Goal: Task Accomplishment & Management: Manage account settings

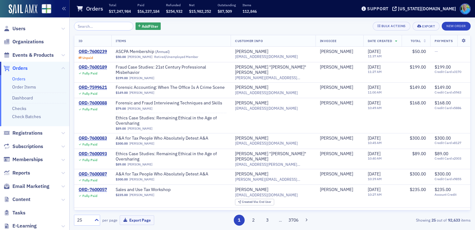
click at [190, 32] on div "Add Filter Bulk Actions Export New Order ID Items Customer Info Invoicee Date C…" at bounding box center [272, 123] width 397 height 203
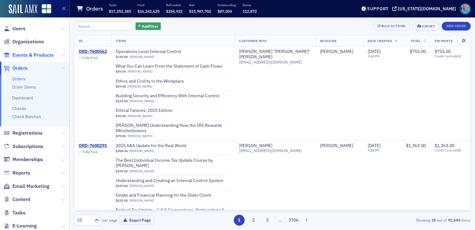
click at [49, 54] on span "Events & Products" at bounding box center [32, 55] width 41 height 7
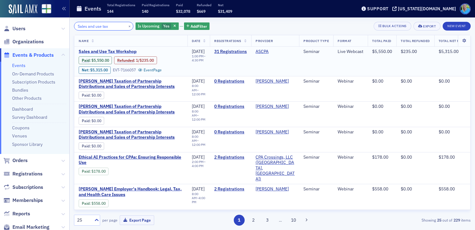
type input "Sales and use tax"
click at [131, 50] on span "Sales and Use Tax Workshop" at bounding box center [131, 52] width 104 height 6
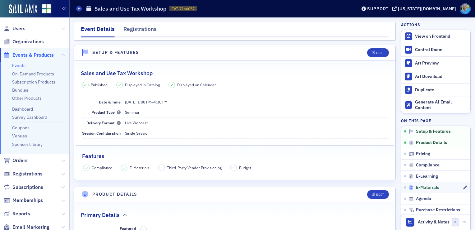
click at [424, 185] on span "E-Materials" at bounding box center [427, 187] width 23 height 6
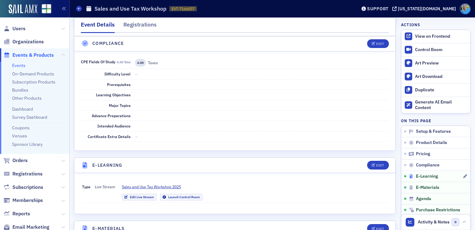
scroll to position [871, 0]
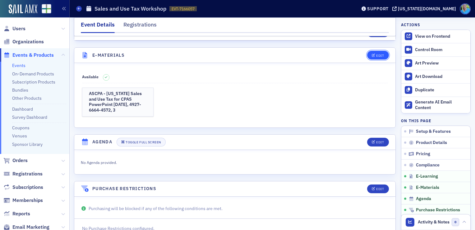
click at [372, 54] on icon "button" at bounding box center [374, 55] width 4 height 3
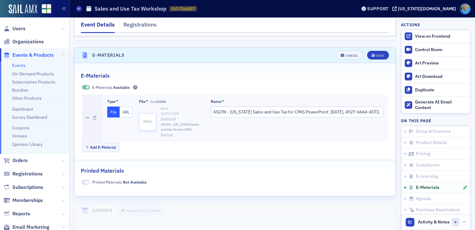
click at [162, 132] on button "Remove" at bounding box center [167, 134] width 12 height 5
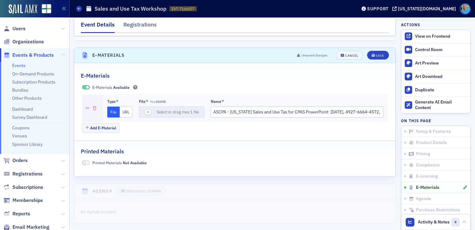
click at [93, 106] on icon "button" at bounding box center [94, 108] width 3 height 4
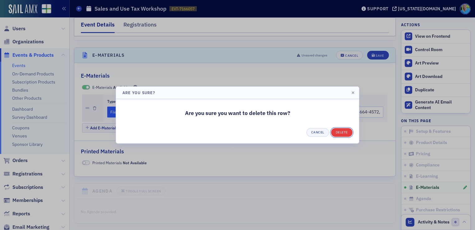
click at [345, 132] on button "Delete" at bounding box center [341, 132] width 21 height 9
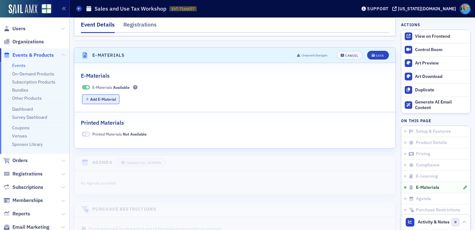
click at [112, 94] on button "Add E-Material" at bounding box center [101, 99] width 38 height 10
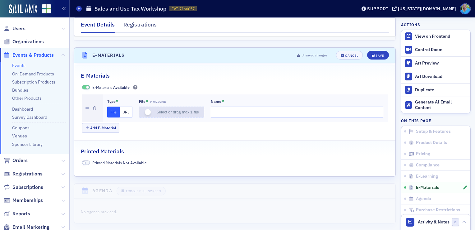
click at [150, 107] on div "button" at bounding box center [147, 112] width 17 height 11
type input "ASCPA - Alabama Sales and Use Tax for CPAS PowerPoint August 26 2025, 4927-6664…"
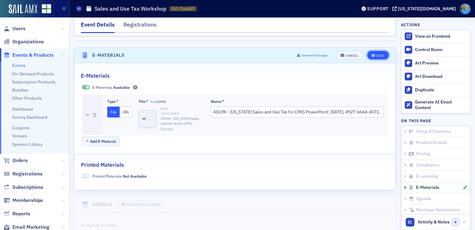
click at [376, 54] on div "Save" at bounding box center [380, 55] width 8 height 3
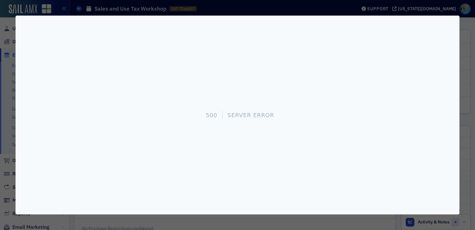
scroll to position [0, 0]
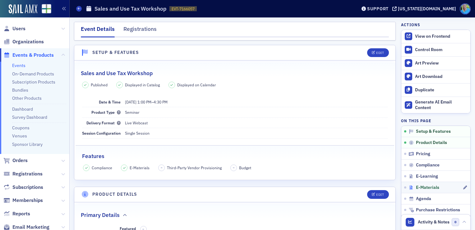
click at [419, 187] on span "E-Materials" at bounding box center [427, 187] width 23 height 6
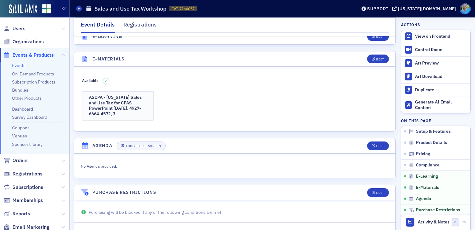
scroll to position [871, 0]
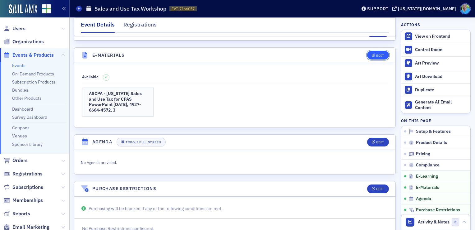
click at [372, 54] on icon "button" at bounding box center [374, 55] width 4 height 3
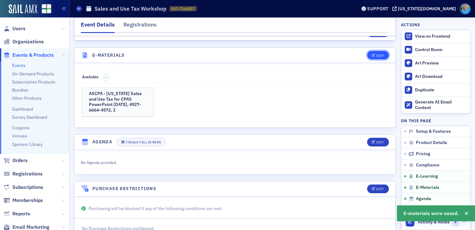
click at [379, 54] on div "Edit" at bounding box center [380, 55] width 8 height 3
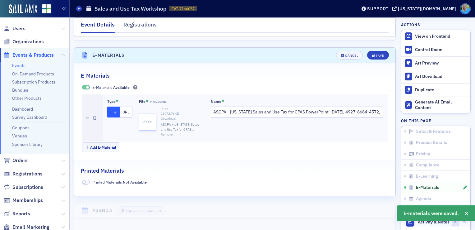
click at [165, 132] on button "Remove" at bounding box center [167, 134] width 12 height 5
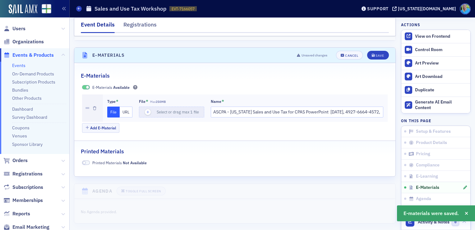
click at [96, 96] on div at bounding box center [92, 107] width 21 height 27
click at [95, 106] on icon "button" at bounding box center [94, 108] width 3 height 4
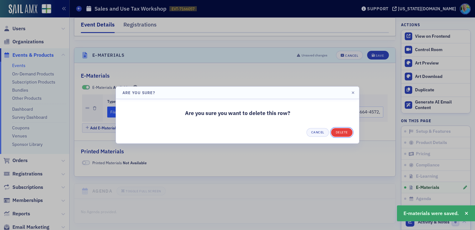
click at [341, 131] on button "Delete" at bounding box center [341, 132] width 21 height 9
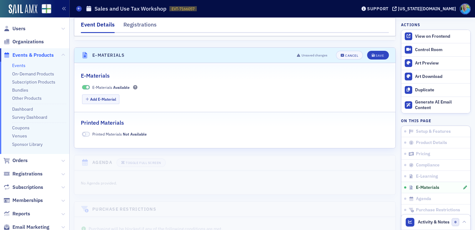
click at [369, 49] on header "E-Materials Unsaved changes Cancel Save" at bounding box center [234, 55] width 321 height 15
click at [369, 51] on button "Save" at bounding box center [377, 55] width 21 height 9
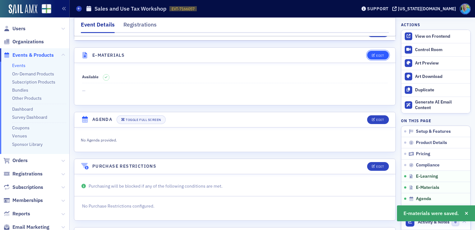
click at [369, 51] on button "Edit" at bounding box center [377, 55] width 21 height 9
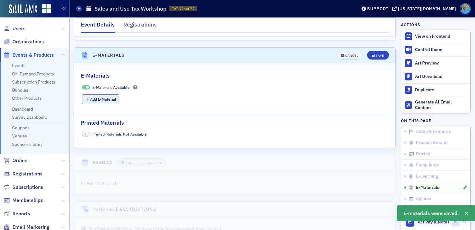
click at [93, 94] on button "Add E-Material" at bounding box center [101, 99] width 38 height 10
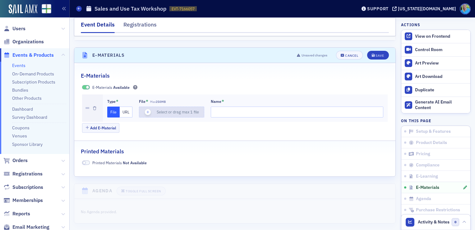
click at [146, 109] on icon "button" at bounding box center [148, 112] width 6 height 6
type input "ASCPA - Alabama Sales and Use Tax for CPAS PowerPoint August 26 2025, 4927-6664…"
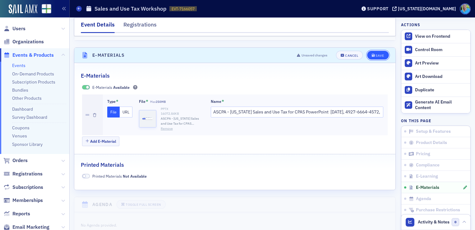
click at [372, 54] on icon "submit" at bounding box center [373, 55] width 3 height 3
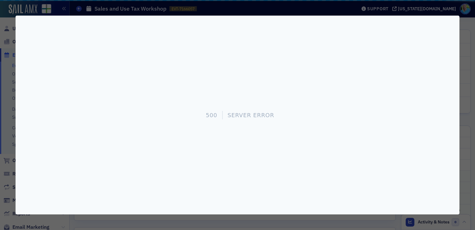
scroll to position [0, 0]
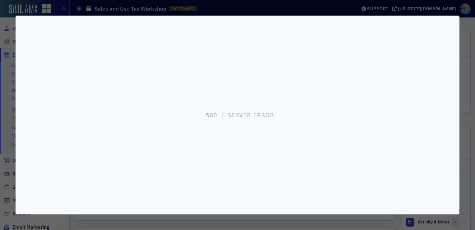
click at [340, 219] on div at bounding box center [237, 115] width 475 height 230
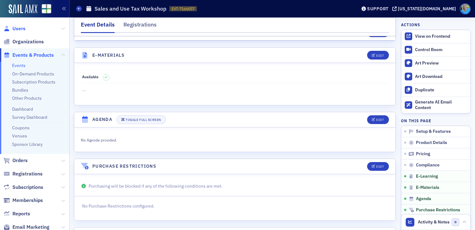
click at [15, 29] on span "Users" at bounding box center [18, 28] width 13 height 7
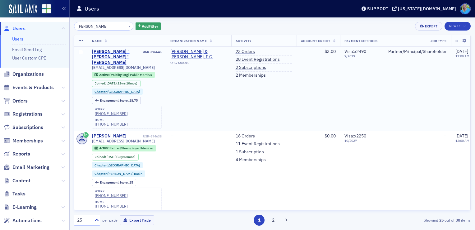
type input "[PERSON_NAME]"
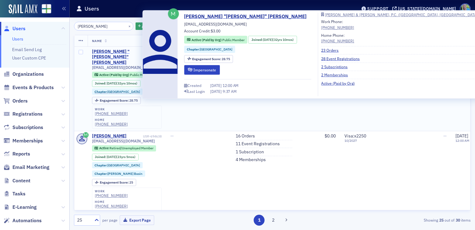
click at [109, 54] on div "[PERSON_NAME] "[PERSON_NAME]" [PERSON_NAME]" at bounding box center [117, 57] width 50 height 16
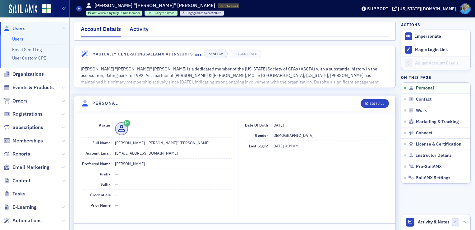
click at [142, 32] on div "Activity" at bounding box center [139, 31] width 19 height 12
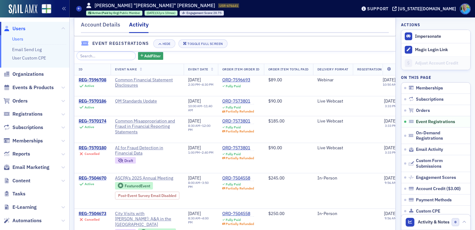
scroll to position [498, 0]
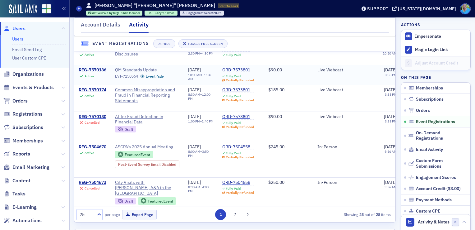
click at [96, 73] on div "REG-7570186" at bounding box center [93, 70] width 28 height 6
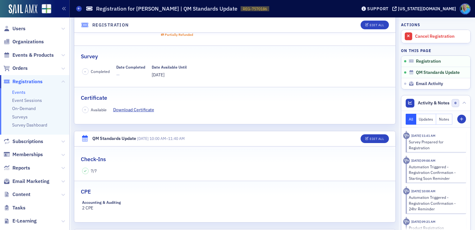
scroll to position [73, 0]
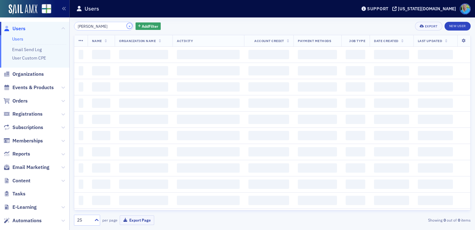
click at [127, 27] on button "×" at bounding box center [130, 26] width 6 height 6
click at [121, 27] on input "[PERSON_NAME]" at bounding box center [103, 26] width 59 height 9
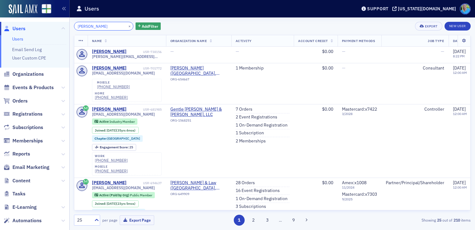
type input "joseph niall"
click at [127, 26] on button "×" at bounding box center [130, 26] width 6 height 6
click at [122, 26] on input "search" at bounding box center [103, 26] width 59 height 9
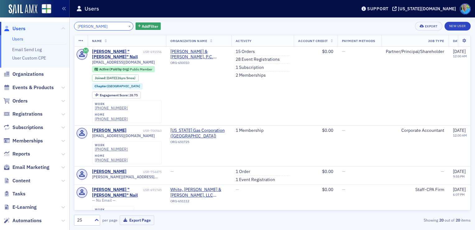
type input "joey nail"
drag, startPoint x: 123, startPoint y: 44, endPoint x: 115, endPoint y: 50, distance: 10.0
click at [115, 50] on div "Joel "Joey" Nail" at bounding box center [117, 54] width 50 height 11
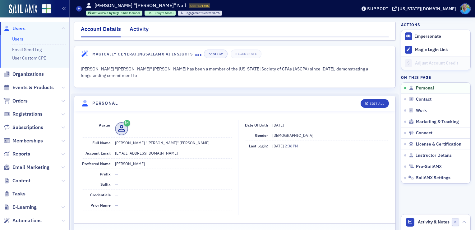
click at [138, 35] on div "Activity" at bounding box center [139, 31] width 19 height 12
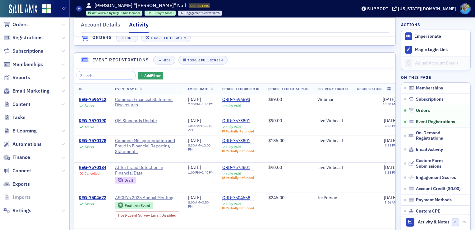
scroll to position [404, 0]
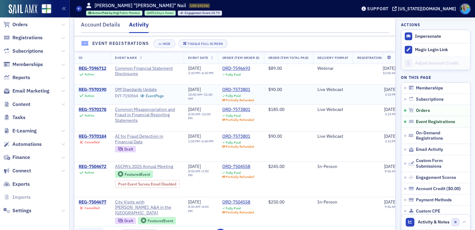
click at [91, 92] on div "REG-7570190" at bounding box center [93, 90] width 28 height 6
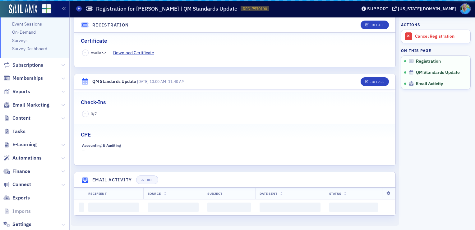
scroll to position [44, 0]
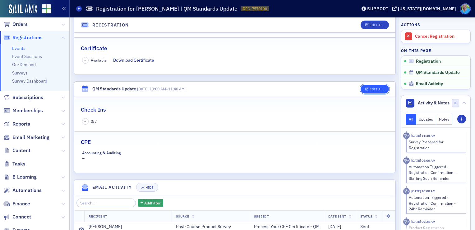
click at [365, 90] on icon "button" at bounding box center [367, 88] width 4 height 3
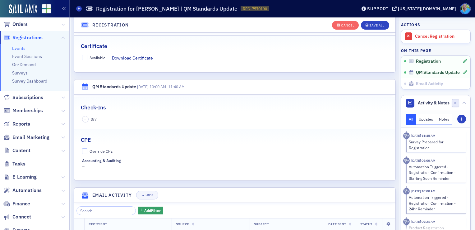
scroll to position [219, 0]
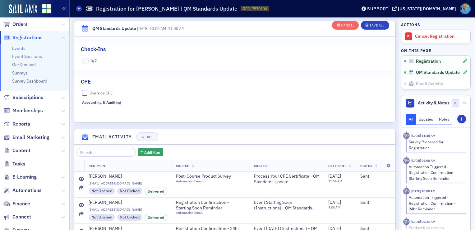
click at [86, 91] on input "Override CPE" at bounding box center [85, 93] width 6 height 6
checkbox input "true"
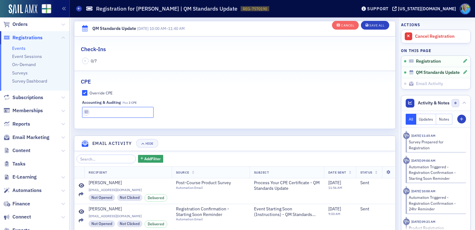
click at [95, 110] on input "text" at bounding box center [118, 112] width 72 height 11
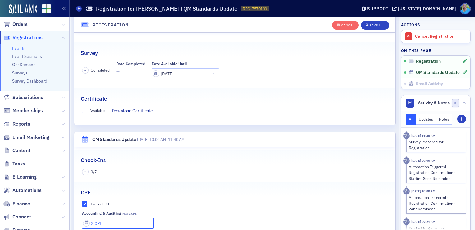
scroll to position [95, 0]
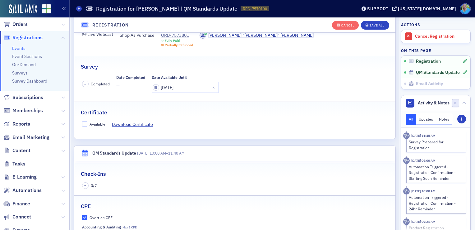
type input "2 CPE"
click at [81, 124] on div "Available Download Certificate" at bounding box center [234, 124] width 321 height 7
click at [84, 123] on input "Available" at bounding box center [85, 124] width 6 height 6
checkbox input "true"
click at [369, 24] on div "Save All" at bounding box center [376, 25] width 15 height 3
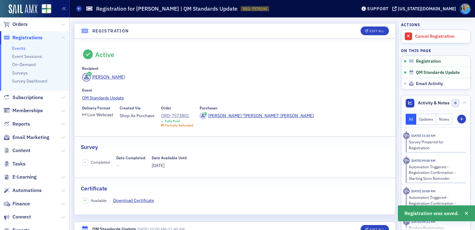
scroll to position [0, 0]
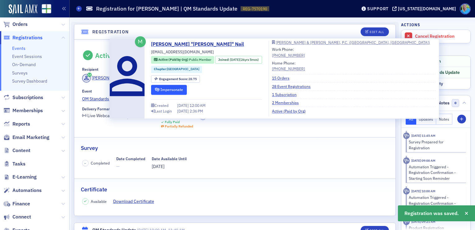
click at [163, 87] on button "Impersonate" at bounding box center [169, 90] width 36 height 10
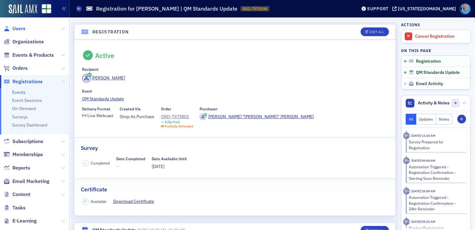
click at [21, 29] on span "Users" at bounding box center [18, 28] width 13 height 7
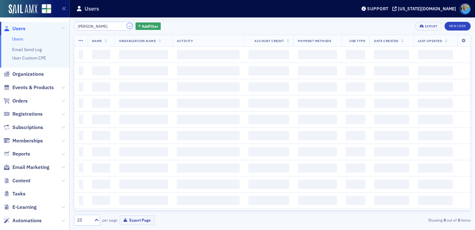
click at [127, 27] on button "×" at bounding box center [130, 26] width 6 height 6
click at [119, 26] on input "joey nail" at bounding box center [103, 26] width 59 height 9
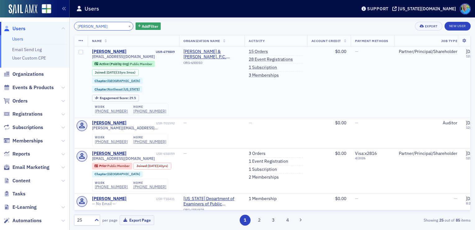
type input "keith standr"
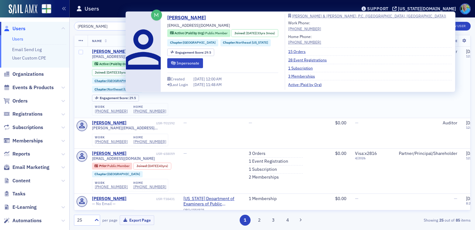
click at [121, 51] on div "Keith Standridge" at bounding box center [109, 52] width 35 height 6
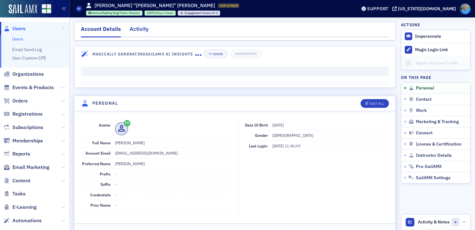
click at [143, 31] on div "Activity" at bounding box center [139, 31] width 19 height 12
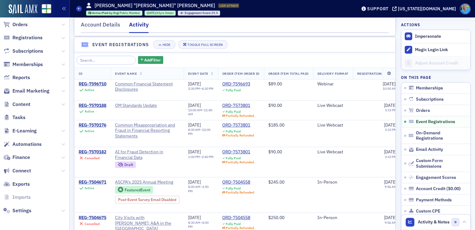
scroll to position [435, 0]
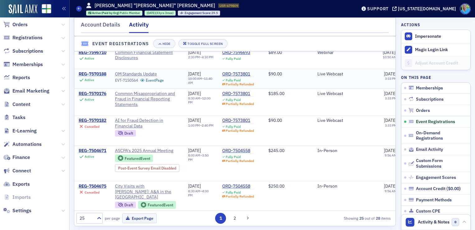
click at [92, 77] on div "REG-7570188" at bounding box center [93, 74] width 28 height 6
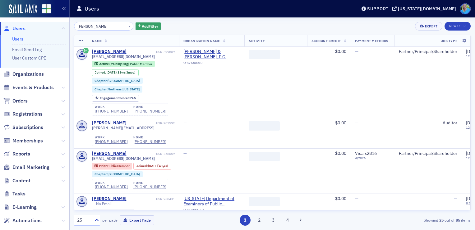
click at [127, 25] on button "×" at bounding box center [130, 26] width 6 height 6
click at [123, 25] on input "keith standr" at bounding box center [103, 26] width 59 height 9
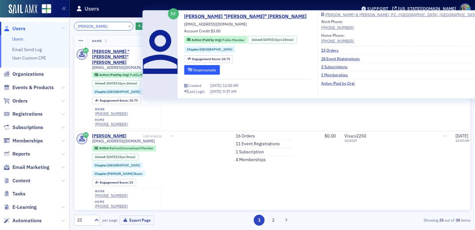
type input "ricky pennington"
click at [196, 68] on button "Impersonate" at bounding box center [202, 70] width 36 height 10
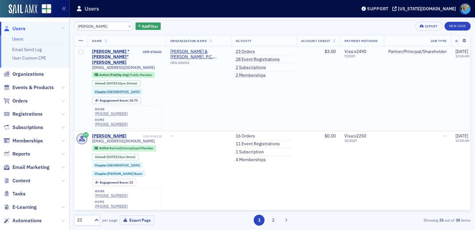
click at [107, 55] on div "Richard "Ricky" Pennington" at bounding box center [117, 57] width 50 height 16
click at [107, 55] on div "[PERSON_NAME] "[PERSON_NAME]" [PERSON_NAME]" at bounding box center [117, 57] width 50 height 16
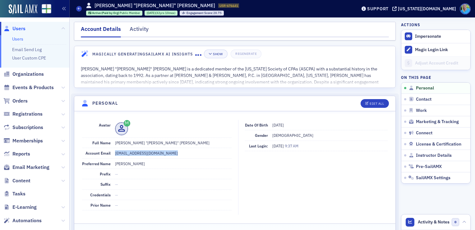
drag, startPoint x: 174, startPoint y: 154, endPoint x: 113, endPoint y: 152, distance: 60.7
click at [113, 152] on div "Account Email rpennington@parkertownes.com" at bounding box center [157, 153] width 150 height 10
copy dd "[EMAIL_ADDRESS][DOMAIN_NAME]"
click at [28, 89] on span "Events & Products" at bounding box center [32, 87] width 41 height 7
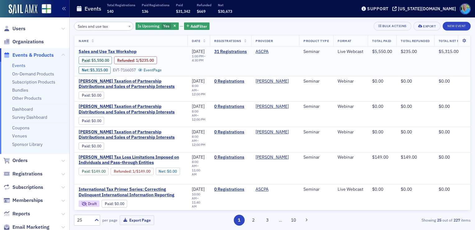
click at [128, 50] on span "Sales and Use Tax Workshop" at bounding box center [131, 52] width 104 height 6
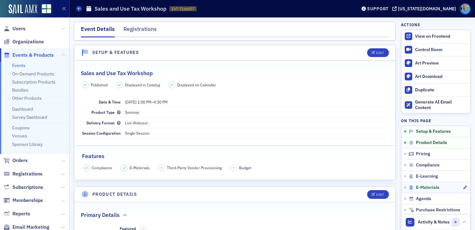
click at [430, 187] on span "E-Materials" at bounding box center [427, 187] width 23 height 6
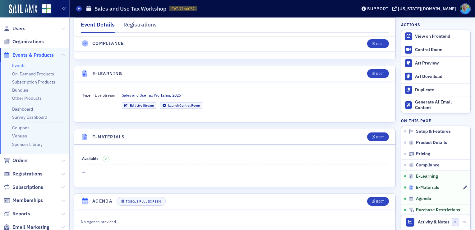
scroll to position [871, 0]
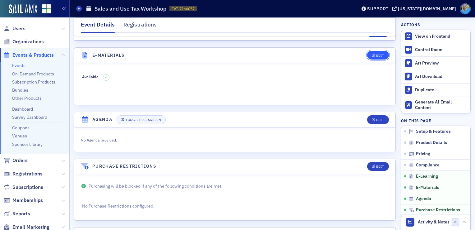
click at [376, 54] on div "Edit" at bounding box center [380, 55] width 8 height 3
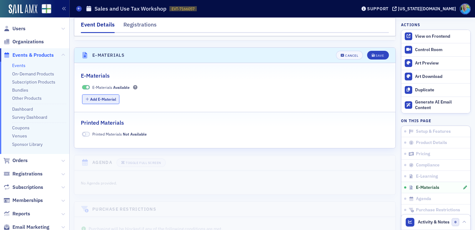
click at [112, 94] on button "Add E-Material" at bounding box center [101, 99] width 38 height 10
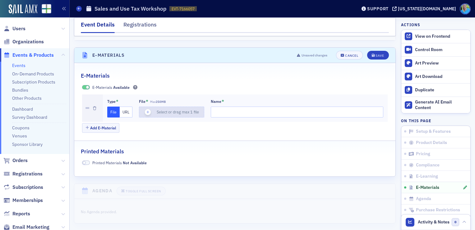
click at [148, 109] on icon "button" at bounding box center [148, 112] width 6 height 6
type input "ASCPA - Alabama Sales and Use Tax for CPAS PowerPoint August 26 2025, 4927-6664…"
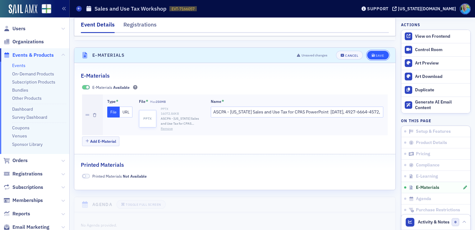
click at [378, 54] on div "Save" at bounding box center [380, 55] width 8 height 3
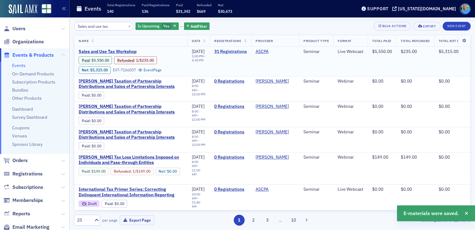
click at [247, 53] on link "31 Registrations" at bounding box center [230, 52] width 33 height 6
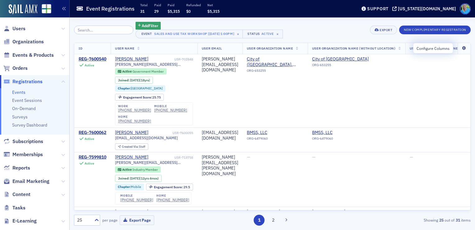
click at [458, 46] on icon at bounding box center [464, 48] width 13 height 4
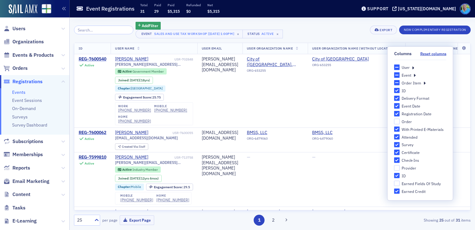
click at [412, 67] on icon at bounding box center [413, 67] width 2 height 6
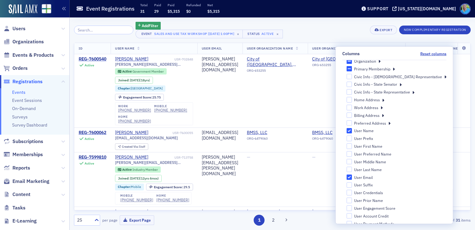
scroll to position [31, 0]
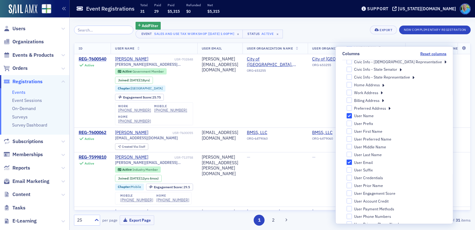
click at [352, 161] on input "User Email" at bounding box center [349, 162] width 6 height 6
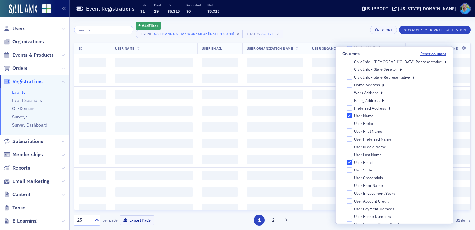
click at [352, 161] on input "User Email" at bounding box center [349, 162] width 6 height 6
checkbox input "false"
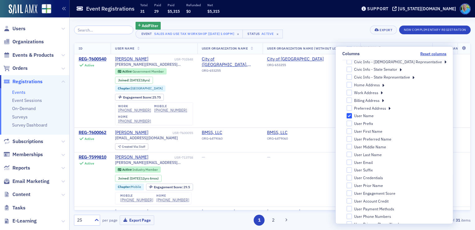
click at [395, 56] on icon at bounding box center [394, 54] width 2 height 6
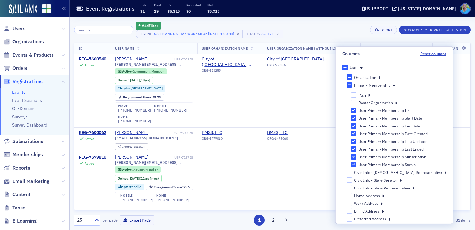
click at [370, 93] on icon at bounding box center [369, 95] width 2 height 6
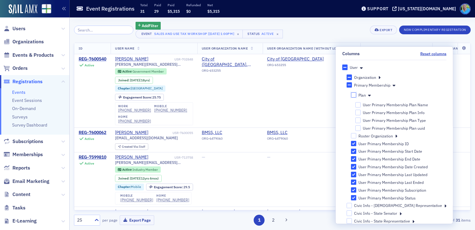
click at [356, 96] on input "Plan" at bounding box center [354, 95] width 6 height 6
checkbox input "false"
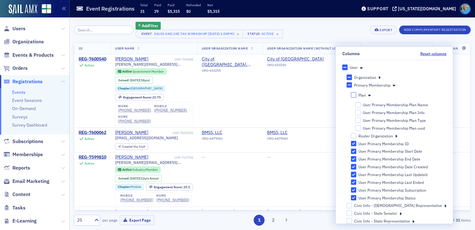
checkbox input "false"
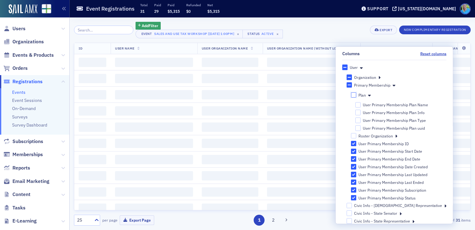
click at [356, 94] on input "Plan" at bounding box center [354, 95] width 6 height 6
checkbox input "true"
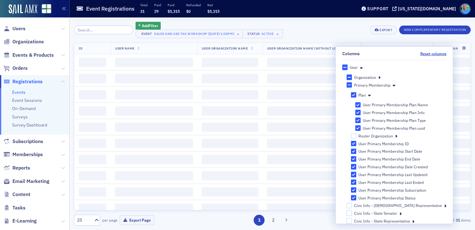
checkbox input "true"
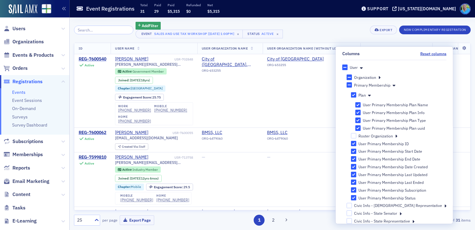
click at [363, 67] on icon at bounding box center [361, 67] width 3 height 6
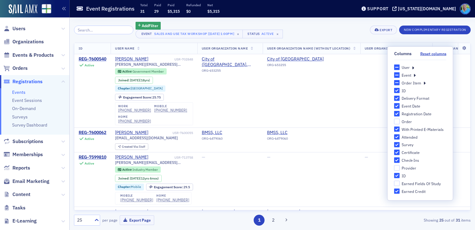
click at [414, 66] on icon at bounding box center [413, 67] width 2 height 6
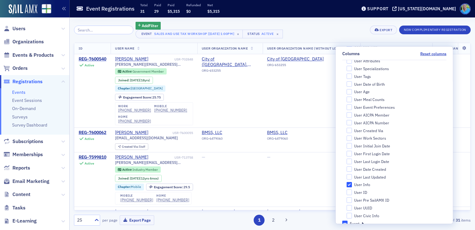
scroll to position [330, 0]
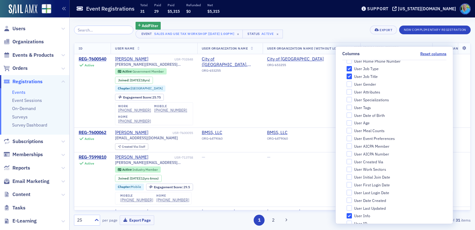
click at [333, 34] on div "Add Filter Event Sales and Use Tax Workshop [8/26/2025 1:00pm] × Status Active …" at bounding box center [272, 30] width 397 height 16
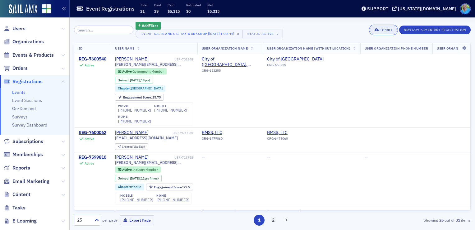
click at [381, 30] on div "Export" at bounding box center [386, 29] width 13 height 3
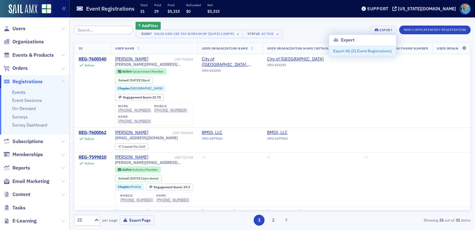
click at [369, 50] on button "Export All ( 31 Event Registrations )" at bounding box center [362, 51] width 67 height 10
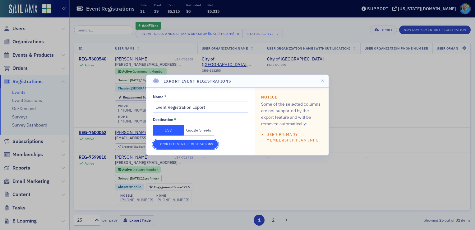
click at [216, 141] on button "Export 31 Event Registrations" at bounding box center [185, 144] width 65 height 9
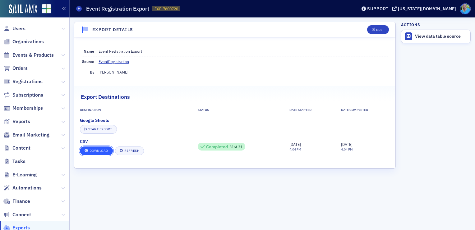
click at [103, 151] on link "Download" at bounding box center [96, 150] width 33 height 9
click at [130, 92] on div "Export Destinations" at bounding box center [235, 93] width 308 height 15
click at [23, 68] on span "Orders" at bounding box center [19, 68] width 15 height 7
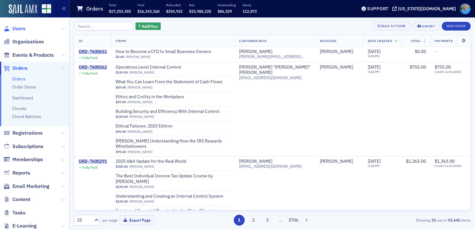
click at [16, 29] on span "Users" at bounding box center [18, 28] width 13 height 7
click at [101, 23] on input "search" at bounding box center [103, 26] width 59 height 9
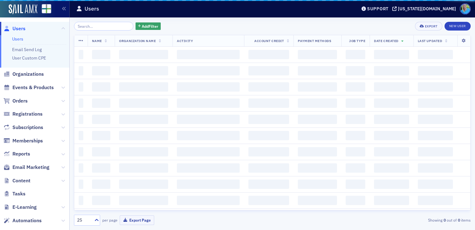
type input "i"
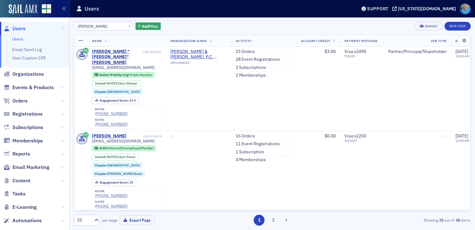
type input "[PERSON_NAME]"
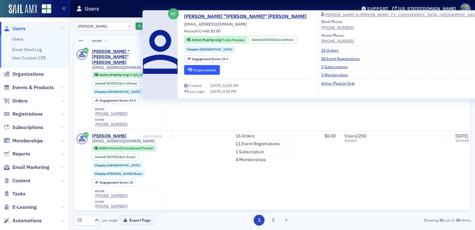
click at [198, 68] on button "Impersonate" at bounding box center [202, 70] width 36 height 10
click at [99, 53] on div "[PERSON_NAME] "[PERSON_NAME]" [PERSON_NAME]" at bounding box center [117, 57] width 50 height 16
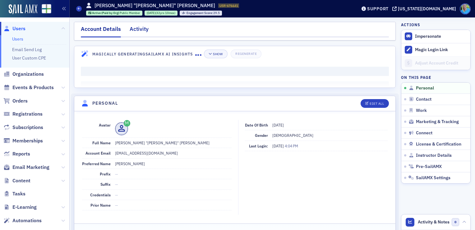
click at [141, 30] on div "Activity" at bounding box center [139, 31] width 19 height 12
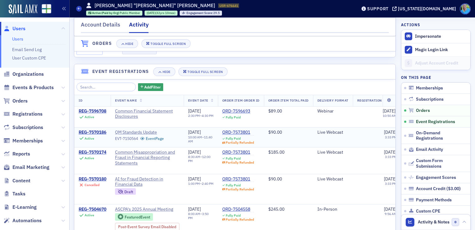
scroll to position [466, 0]
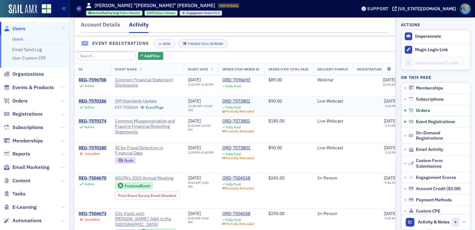
click at [135, 104] on span "QM Standards Update" at bounding box center [143, 101] width 57 height 6
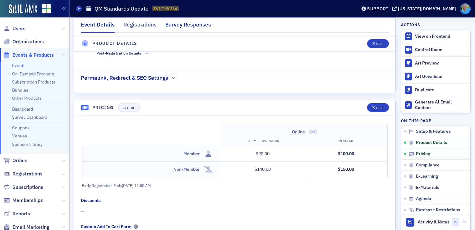
click at [179, 24] on div "Survey Responses" at bounding box center [188, 27] width 46 height 12
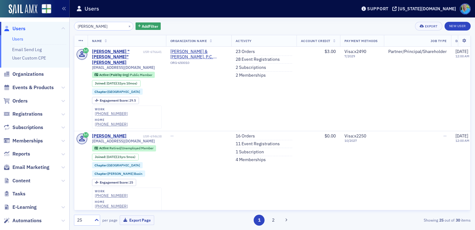
click at [127, 26] on div "×" at bounding box center [130, 26] width 7 height 8
click at [36, 89] on span "Events & Products" at bounding box center [32, 87] width 41 height 7
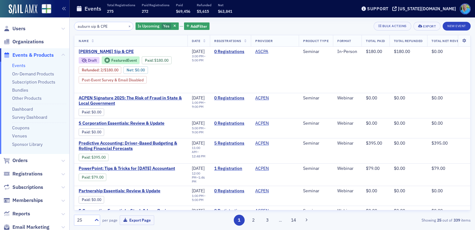
type input "auburn sip & CPE"
click at [174, 26] on icon "button" at bounding box center [175, 26] width 2 height 3
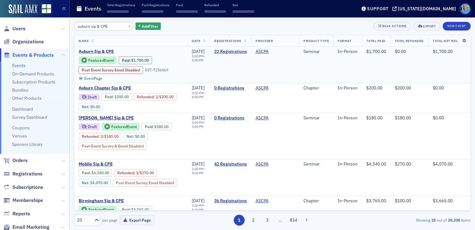
click at [104, 53] on span "Auburn Sip & CPE" at bounding box center [131, 52] width 104 height 6
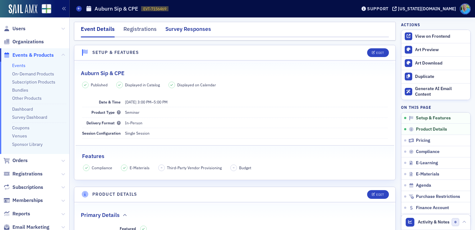
click at [180, 35] on div "Survey Responses" at bounding box center [188, 31] width 46 height 12
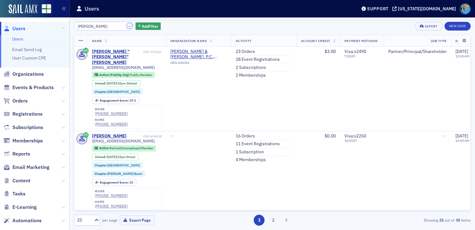
click at [127, 25] on button "×" at bounding box center [130, 26] width 6 height 6
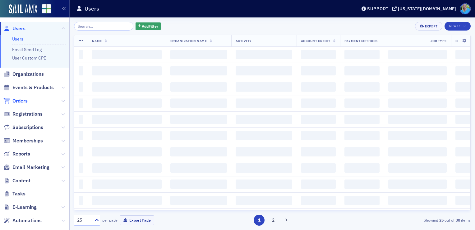
click at [18, 102] on span "Orders" at bounding box center [19, 100] width 15 height 7
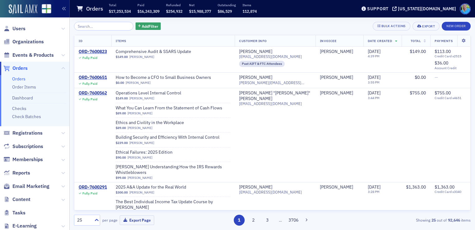
click at [31, 11] on img at bounding box center [23, 9] width 29 height 10
